Goal: Information Seeking & Learning: Learn about a topic

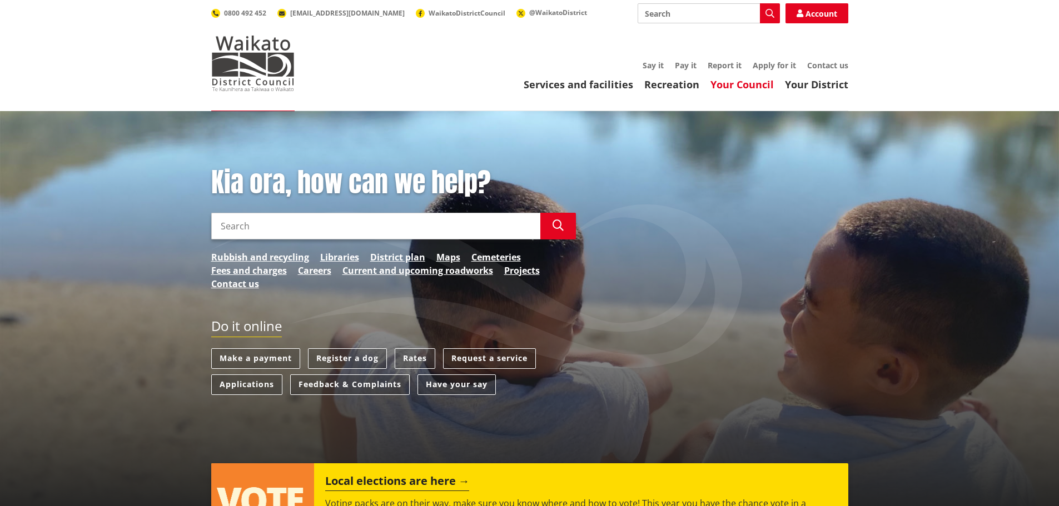
click at [742, 84] on link "Your Council" at bounding box center [741, 84] width 63 height 13
click at [397, 255] on link "District plan" at bounding box center [397, 257] width 55 height 13
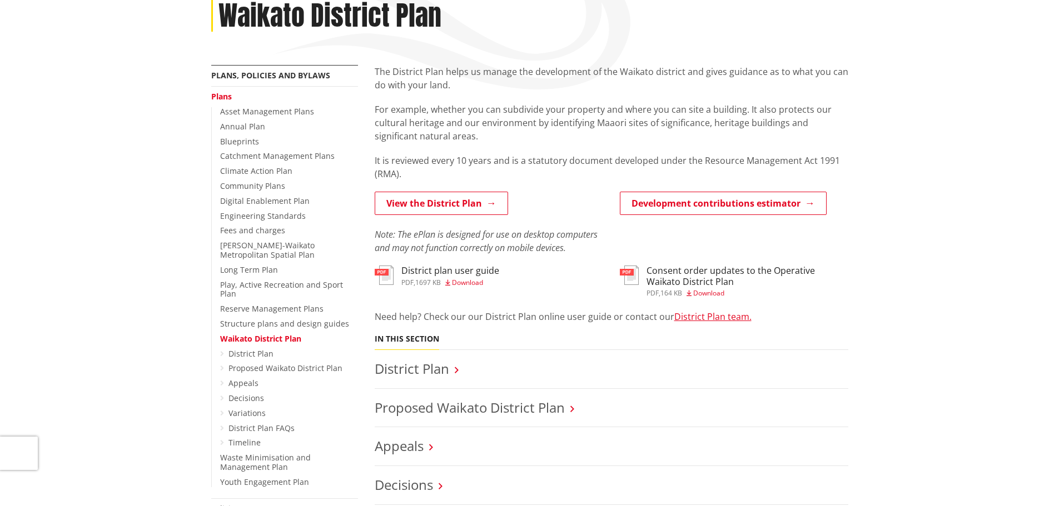
scroll to position [222, 0]
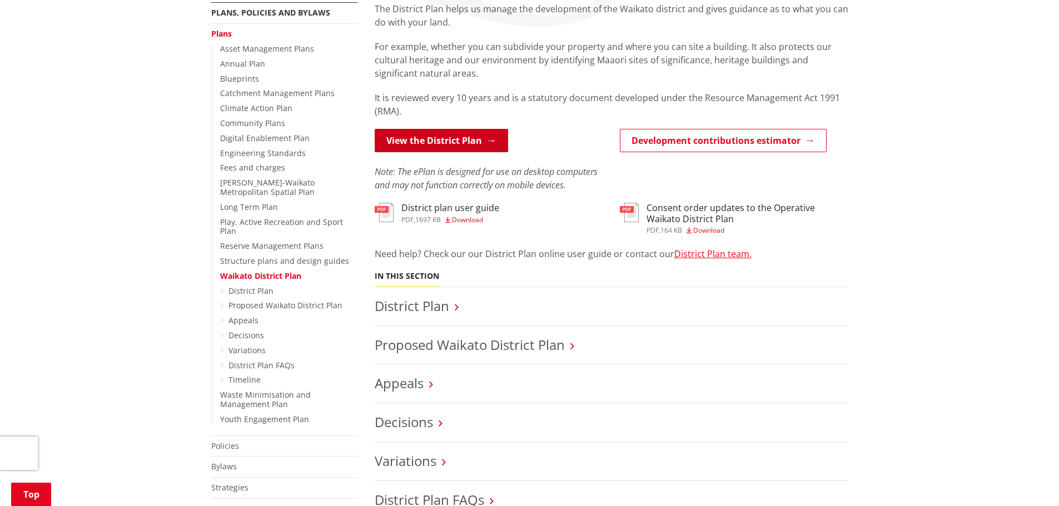
click at [461, 147] on link "View the District Plan" at bounding box center [441, 140] width 133 height 23
